Goal: Task Accomplishment & Management: Complete application form

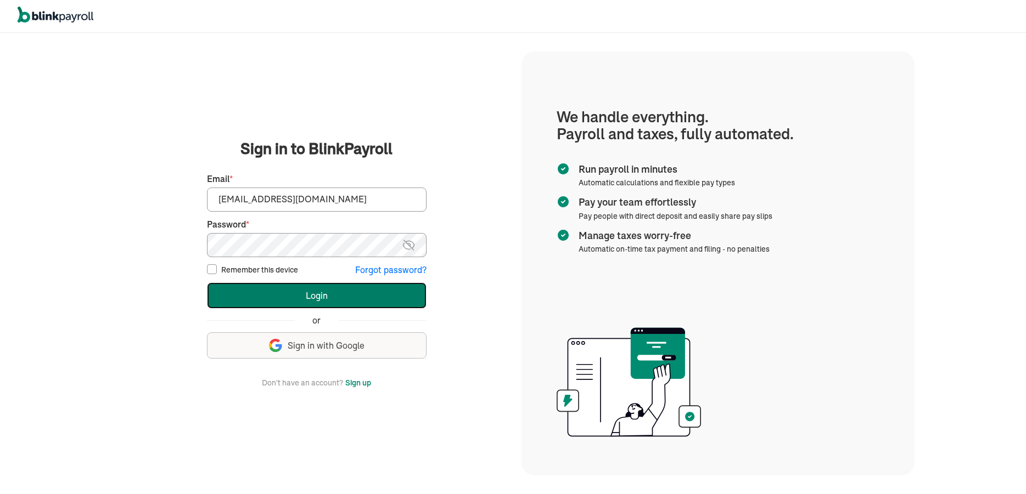
click at [321, 295] on button "Login" at bounding box center [317, 296] width 220 height 26
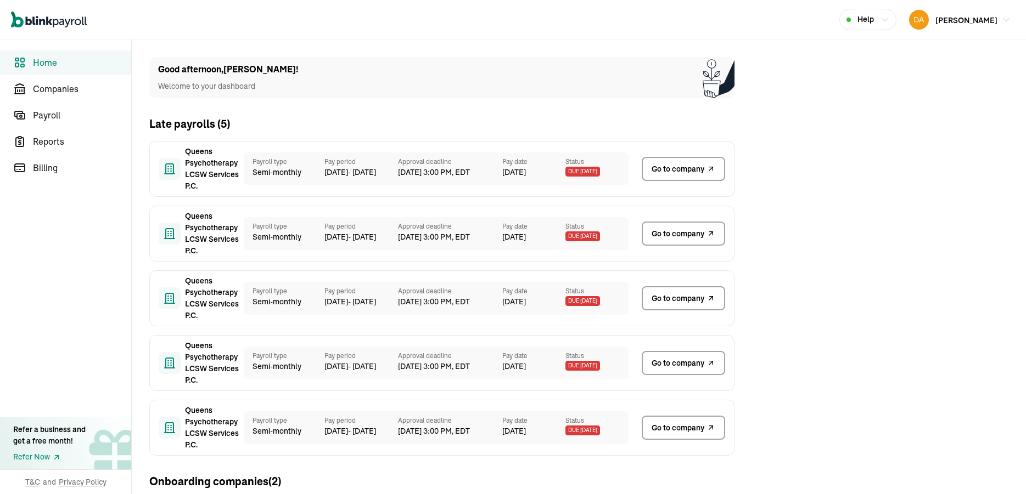
click at [683, 167] on span "Go to company" at bounding box center [677, 170] width 53 height 12
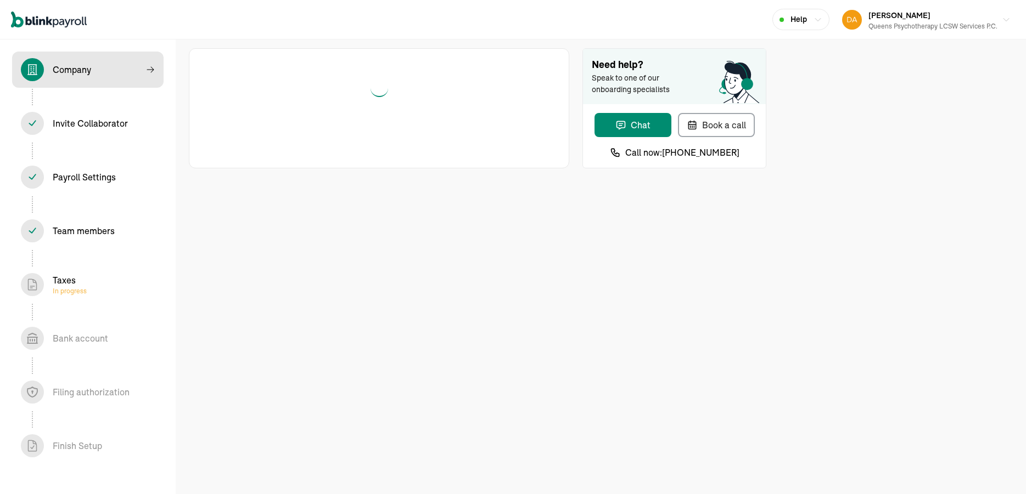
select select "Health Care"
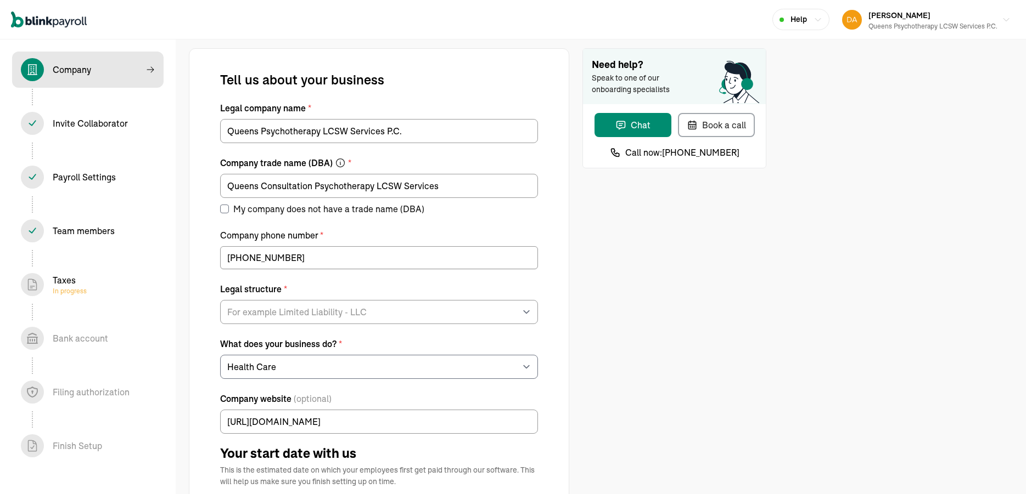
select select "Limited Liability Company (LLC)"
type input "06/30/2025"
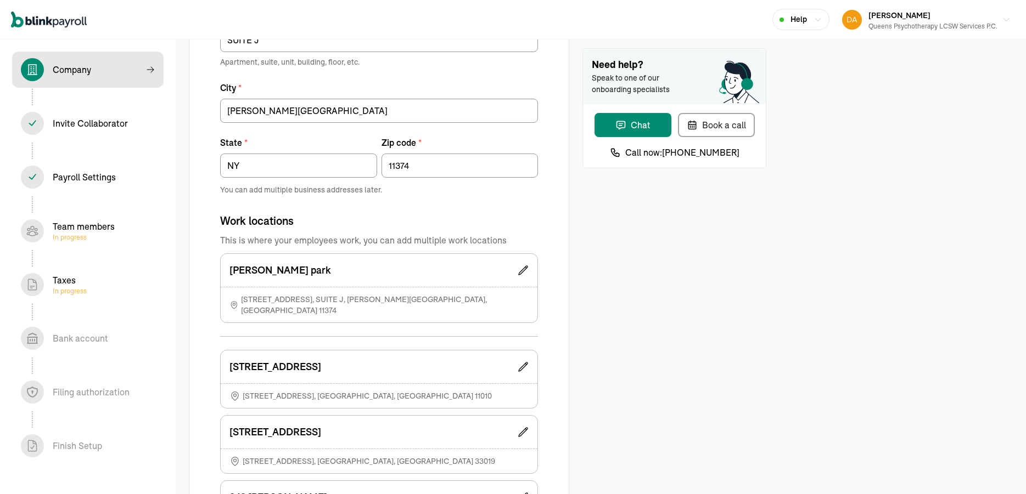
scroll to position [224, 0]
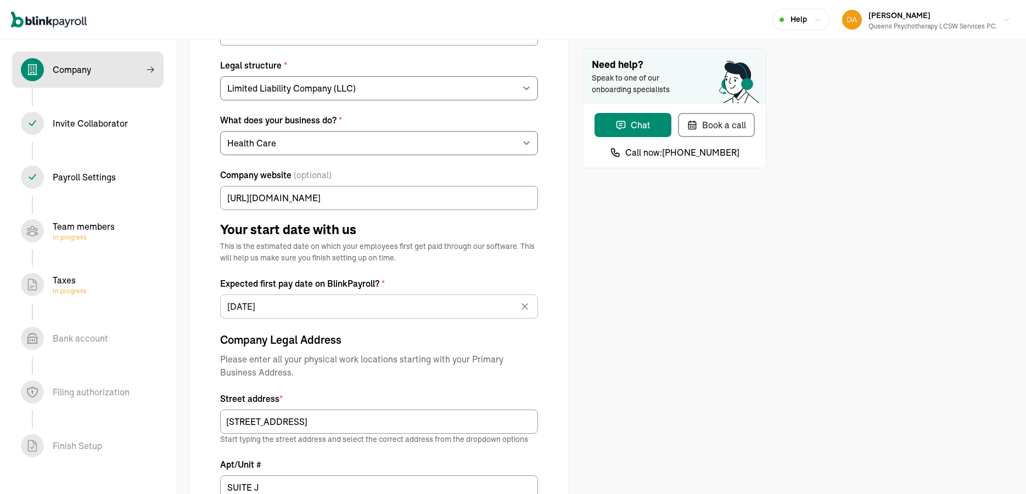
click at [62, 279] on div "Taxes In progress" at bounding box center [70, 285] width 34 height 22
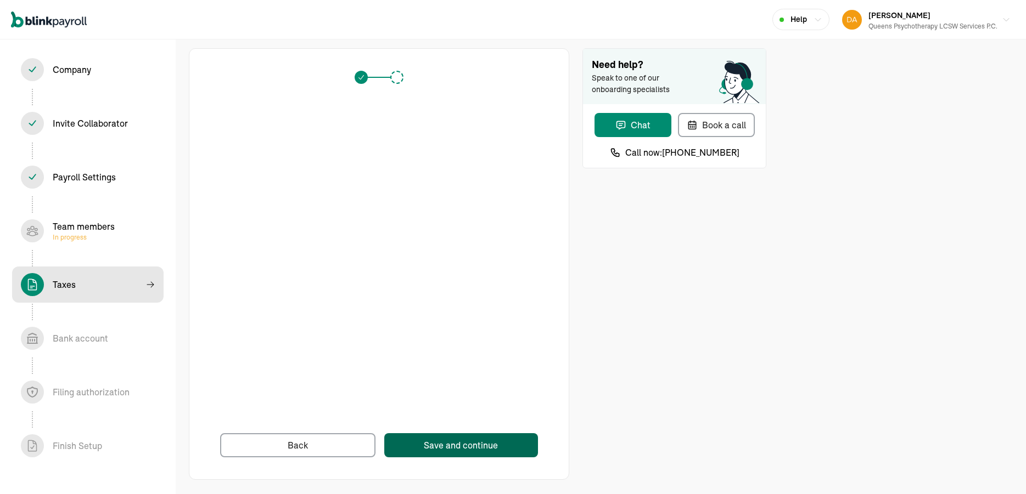
click at [474, 454] on button "Save and continue" at bounding box center [461, 446] width 154 height 24
click at [455, 447] on div "Save and continue" at bounding box center [461, 445] width 74 height 13
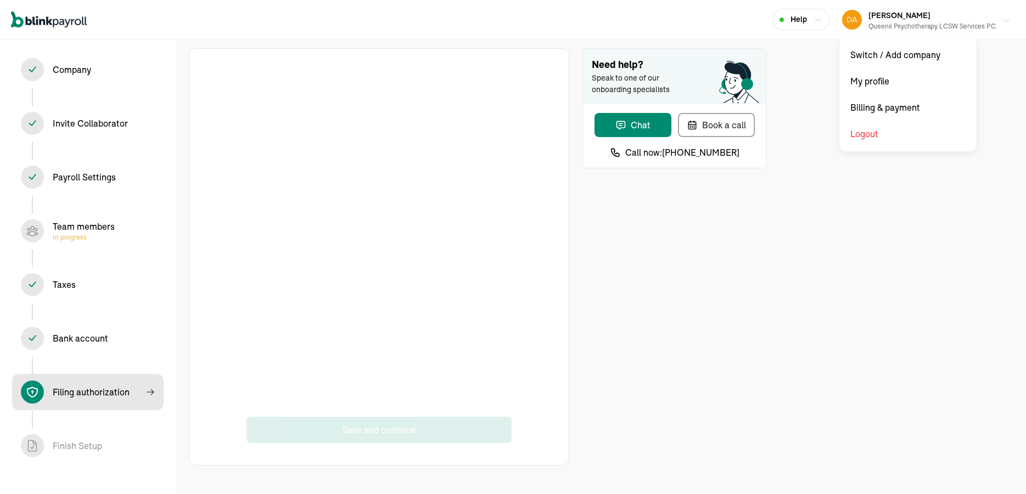
click at [897, 24] on div "Queens Psychotherapy LCSW Services P.C." at bounding box center [932, 26] width 129 height 10
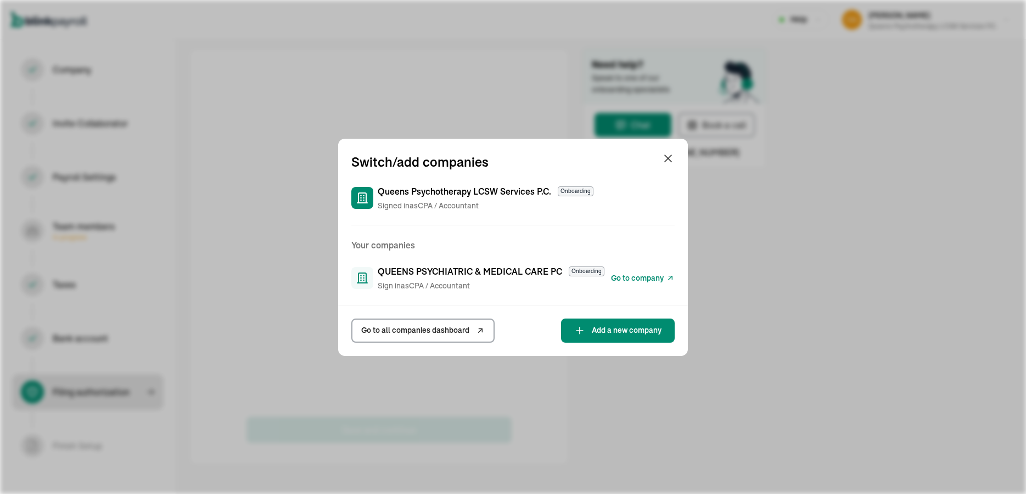
click at [645, 275] on span "Go to company" at bounding box center [637, 279] width 53 height 12
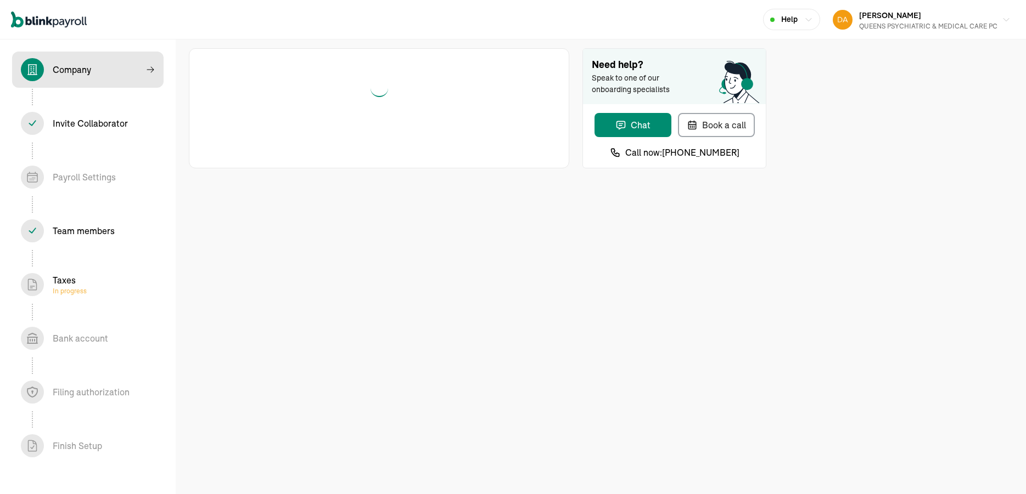
select select "S-Corporation"
select select "Health Care"
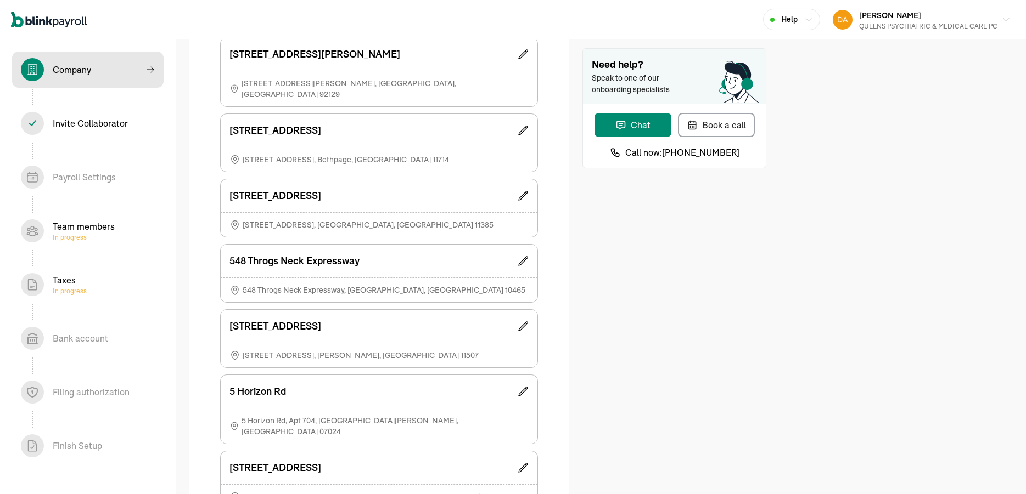
scroll to position [1809, 0]
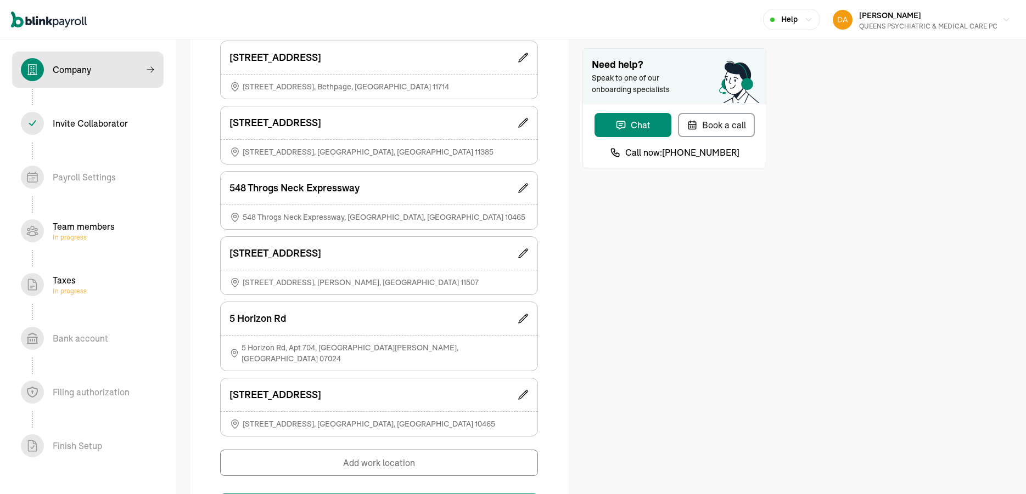
click at [68, 284] on div "Taxes In progress" at bounding box center [70, 285] width 34 height 22
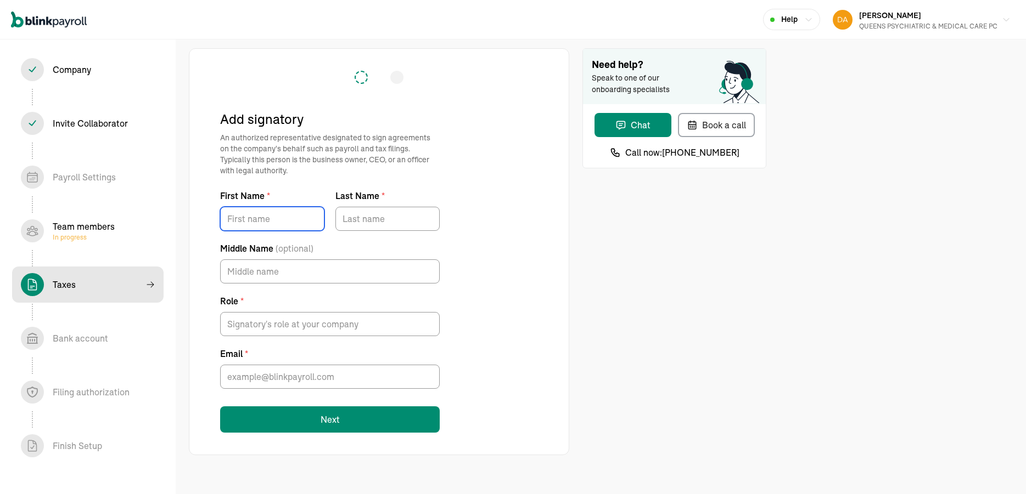
click at [250, 222] on input "First Name *" at bounding box center [272, 219] width 104 height 24
type input "Stephen"
click at [378, 217] on input "Last Name *" at bounding box center [387, 219] width 104 height 24
type input "R"
type input "Terio"
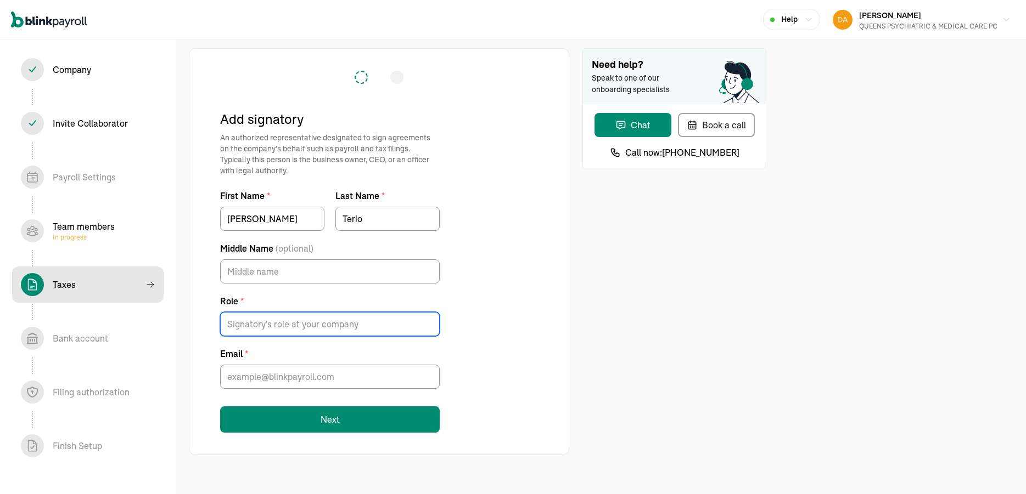
click at [268, 326] on input "Role *" at bounding box center [330, 324] width 220 height 24
type input "P"
type input "President"
click at [275, 376] on input "Email *" at bounding box center [330, 377] width 220 height 24
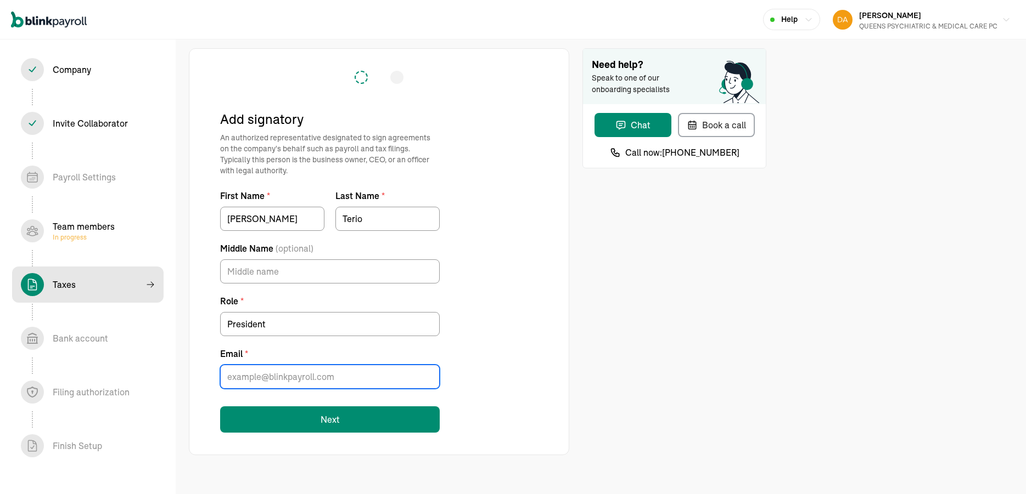
click at [256, 378] on input "Email *" at bounding box center [330, 377] width 220 height 24
paste input "steveterio@hotmail.com"
type input "steveterio@hotmail.com"
click at [575, 355] on div "Signatory Add signatory An authorized representative designated to sign agreeme…" at bounding box center [478, 252] width 604 height 442
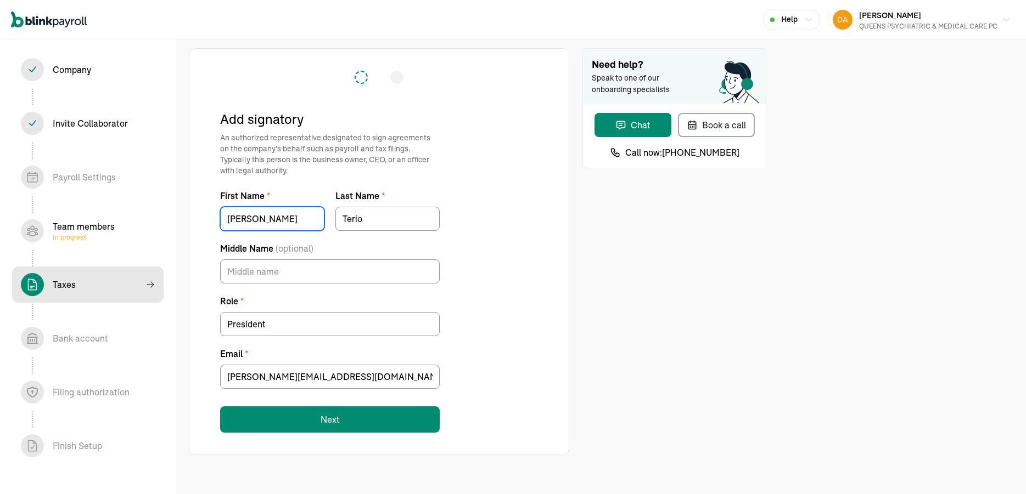
drag, startPoint x: 275, startPoint y: 220, endPoint x: 2, endPoint y: 229, distance: 273.5
click at [220, 229] on input "Stephen" at bounding box center [272, 219] width 104 height 24
type input "Ludmila"
drag, startPoint x: 365, startPoint y: 217, endPoint x: 318, endPoint y: 222, distance: 48.0
click at [335, 222] on input "Terio" at bounding box center [387, 219] width 104 height 24
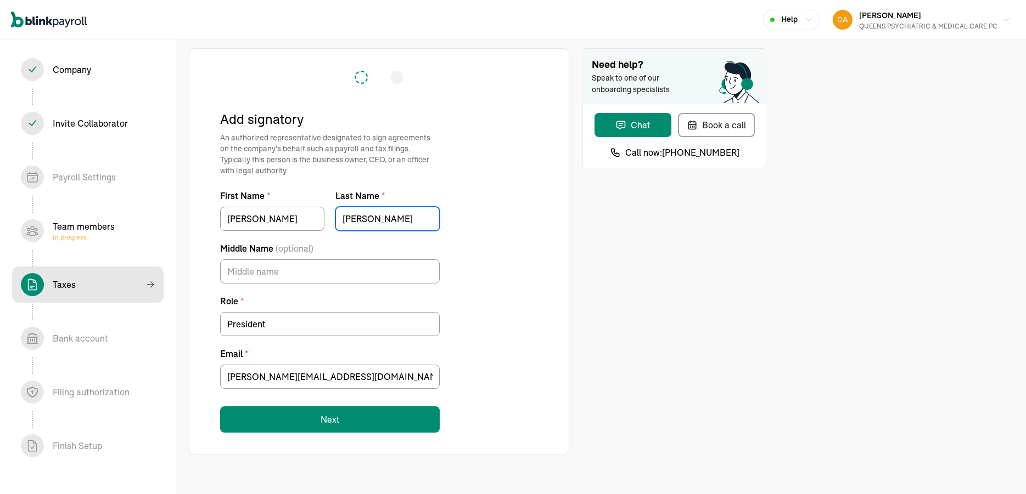
type input "Davidov"
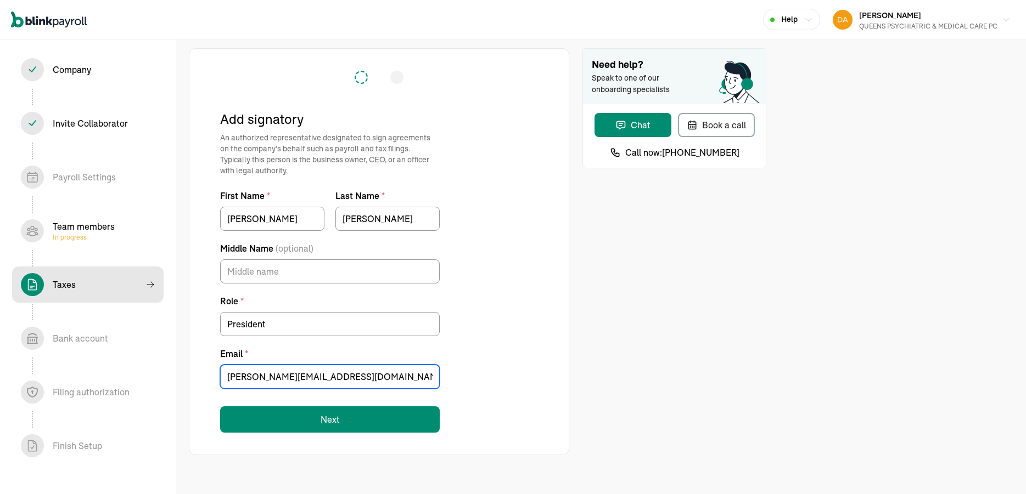
drag, startPoint x: 326, startPoint y: 373, endPoint x: 71, endPoint y: 357, distance: 255.7
click at [220, 365] on input "steveterio@hotmail.com" at bounding box center [330, 377] width 220 height 24
paste input "ludmila_davidov@yahoo"
type input "ludmila_davidov@yahoo.com"
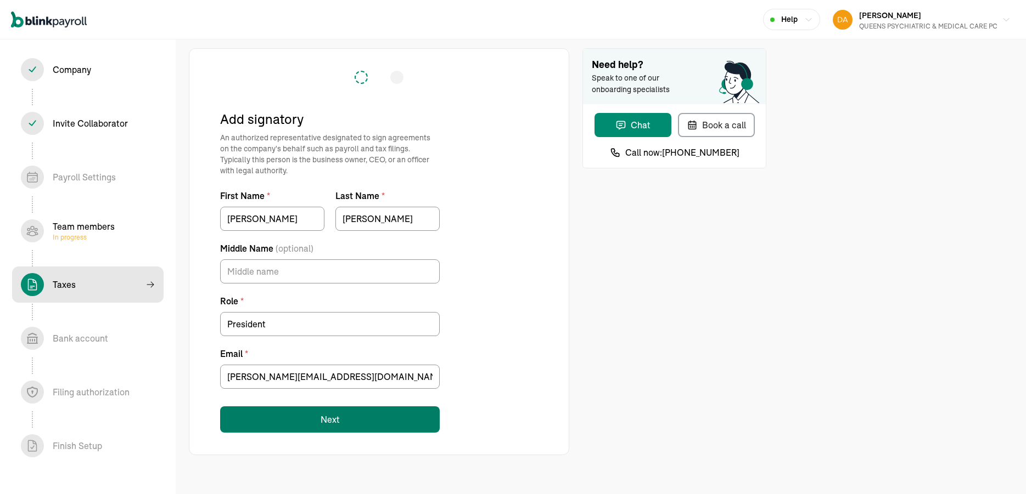
click at [332, 419] on button "Next" at bounding box center [330, 420] width 220 height 26
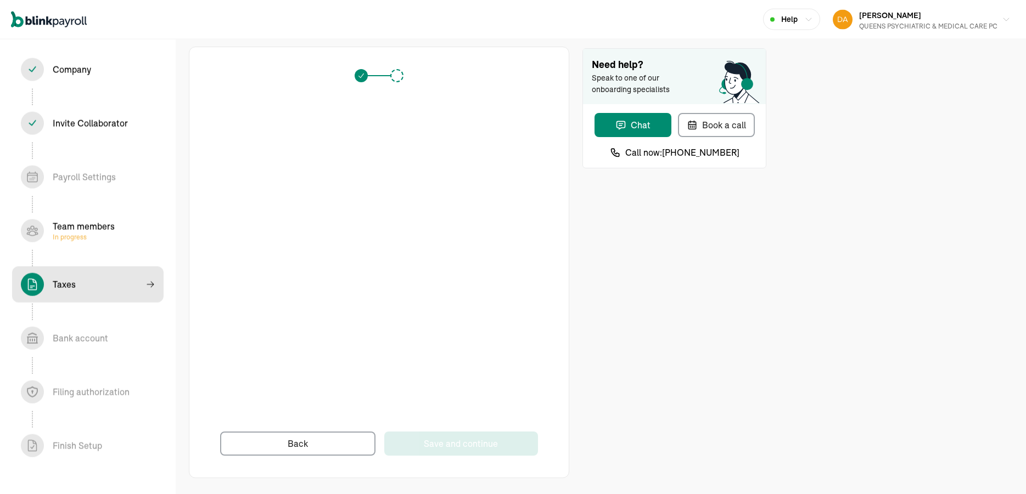
scroll to position [3, 0]
click at [465, 445] on div "Save and continue" at bounding box center [461, 442] width 74 height 13
